Goal: Navigation & Orientation: Find specific page/section

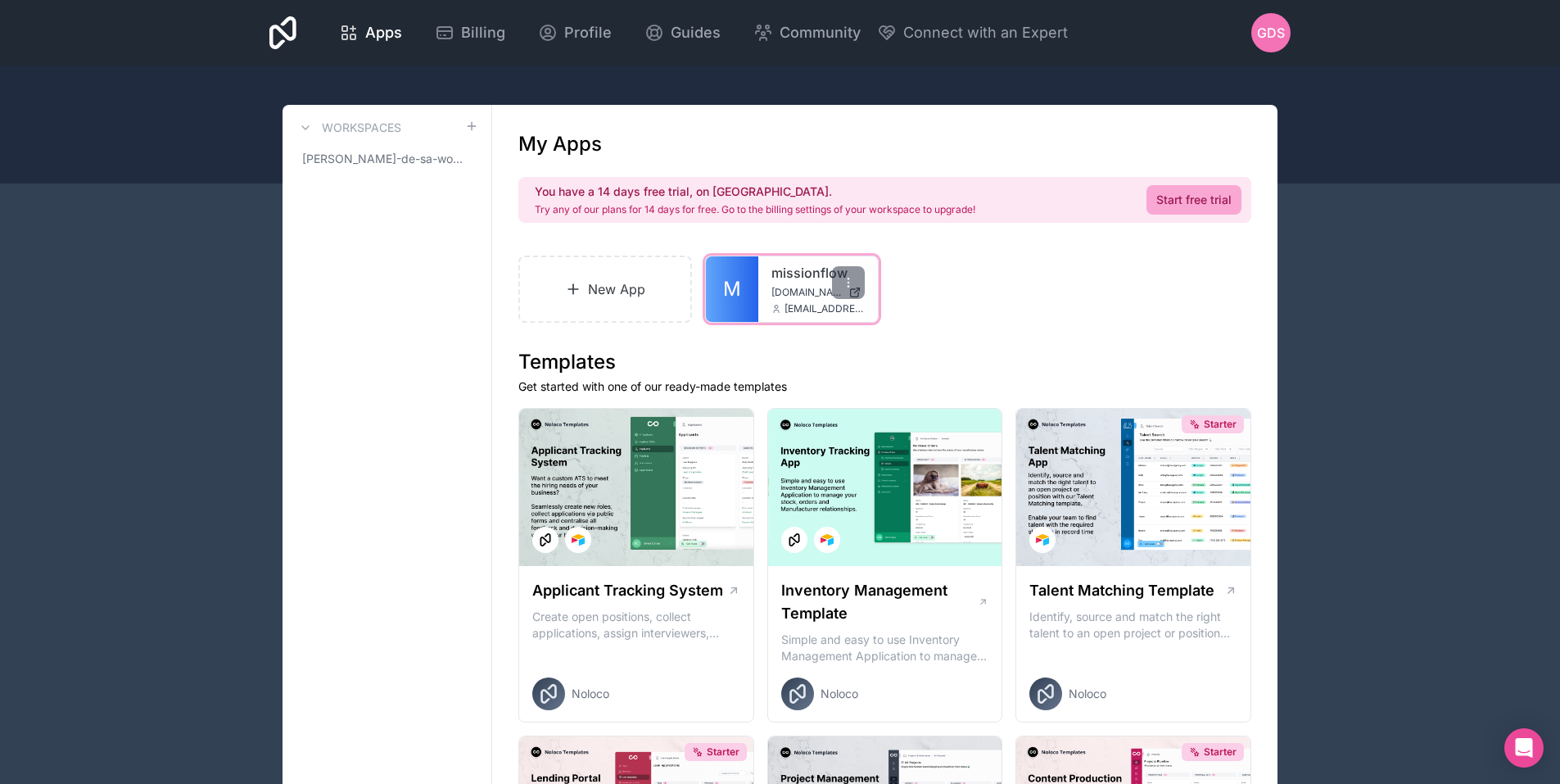
click at [784, 289] on span "missionflow.noloco.co" at bounding box center [806, 292] width 70 height 13
click at [788, 284] on div "missionflow missionflow.noloco.co hello@joinmissionflow.com" at bounding box center [818, 288] width 120 height 65
click at [851, 285] on icon at bounding box center [849, 283] width 13 height 13
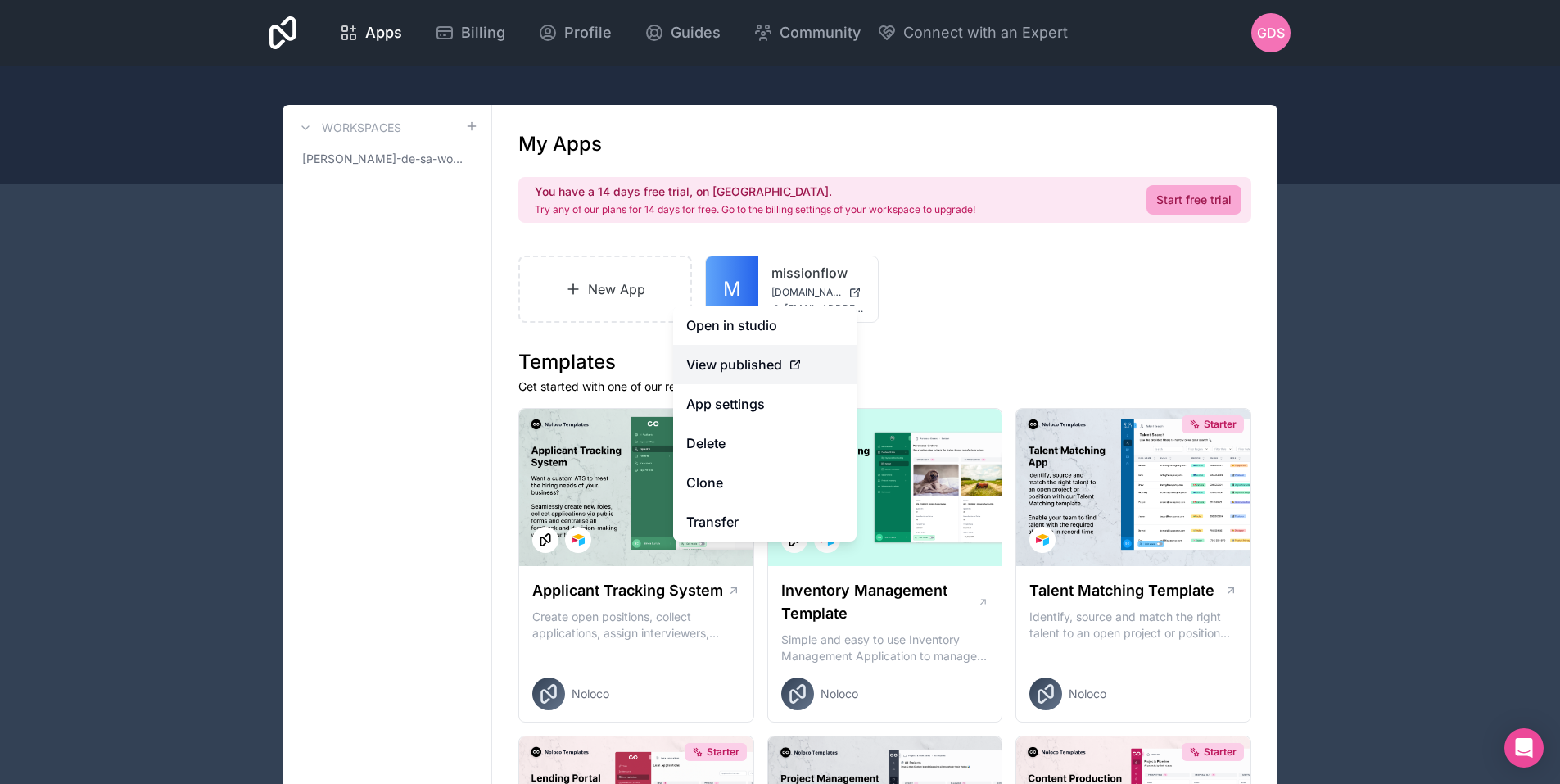
click at [768, 362] on span "View published" at bounding box center [734, 364] width 96 height 19
click at [794, 366] on icon at bounding box center [795, 364] width 13 height 13
click at [766, 331] on link "Open in studio" at bounding box center [765, 324] width 183 height 40
